Goal: Register for event/course

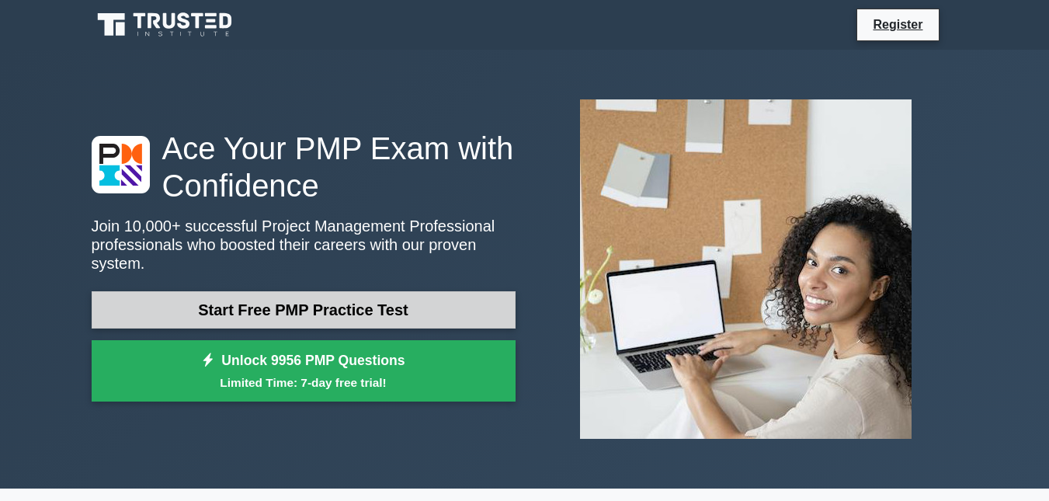
click at [411, 301] on link "Start Free PMP Practice Test" at bounding box center [304, 309] width 424 height 37
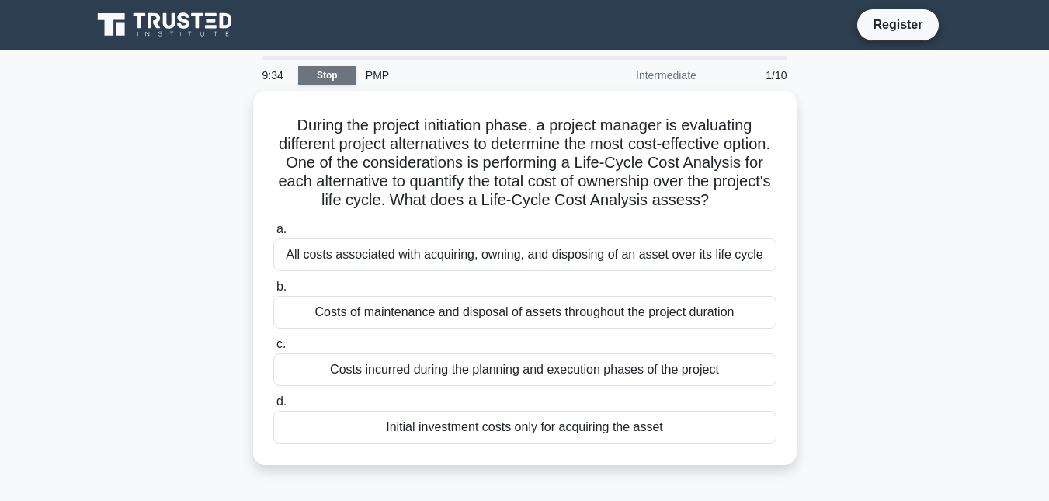
click at [340, 77] on link "Stop" at bounding box center [327, 75] width 58 height 19
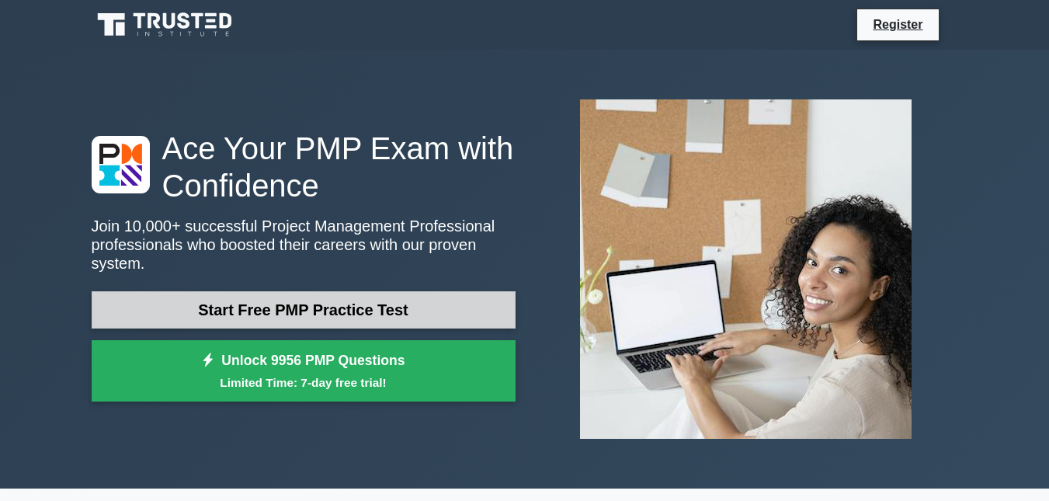
click at [343, 302] on link "Start Free PMP Practice Test" at bounding box center [304, 309] width 424 height 37
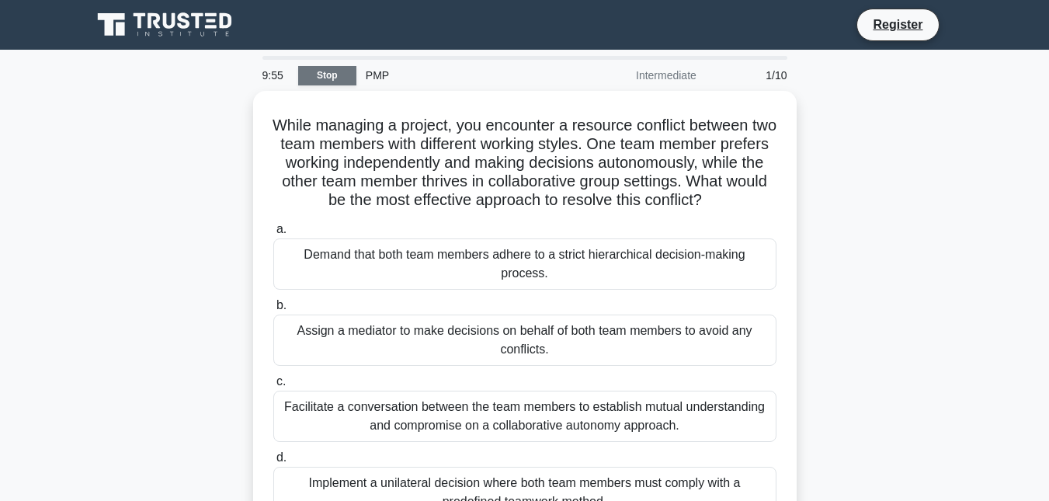
click at [334, 75] on link "Stop" at bounding box center [327, 75] width 58 height 19
